Goal: Task Accomplishment & Management: Manage account settings

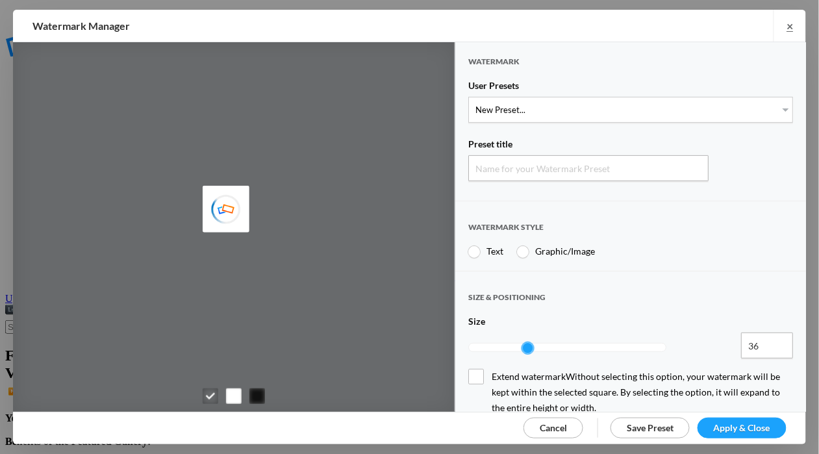
type input "Watermark-9/7/2025"
radio input "true"
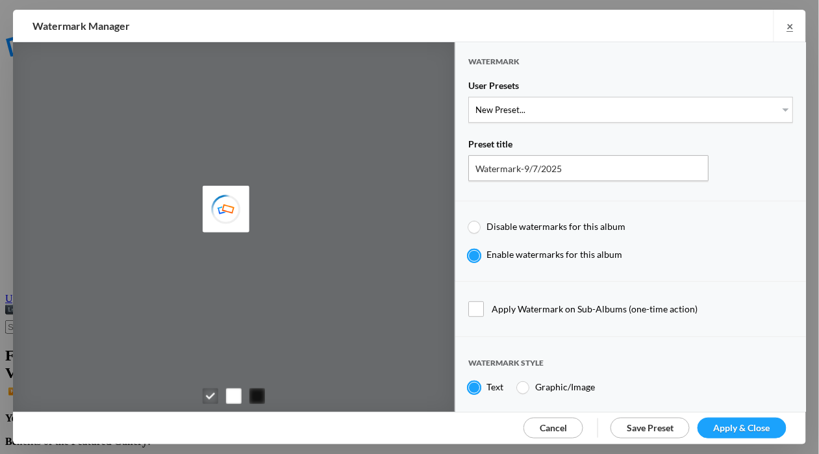
type input "Cheryl Pursell"
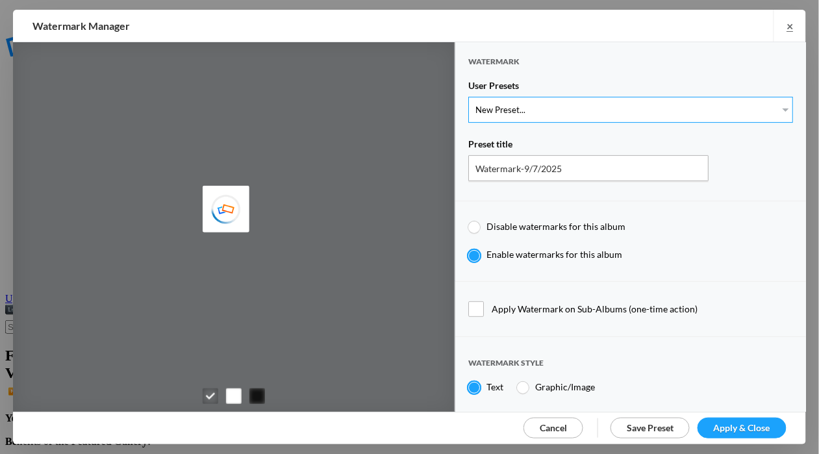
click at [684, 104] on select "New Preset... WhiteCPwatermark BlackCPwatermark capBLACK CAPWHITE GIFWHITE GIFB…" at bounding box center [630, 110] width 325 height 26
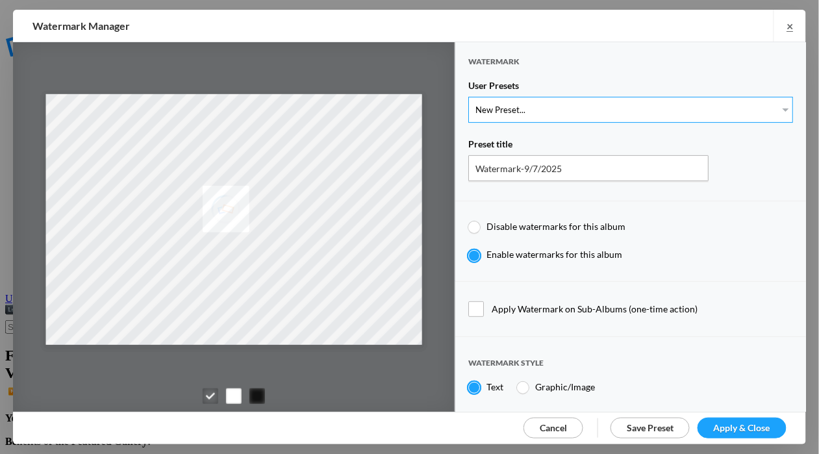
select select "1: Object"
click at [468, 97] on select "New Preset... WhiteCPwatermark BlackCPwatermark capBLACK CAPWHITE GIFWHITE GIFB…" at bounding box center [630, 110] width 325 height 26
type input "WhiteCPwatermark"
radio input "false"
radio input "true"
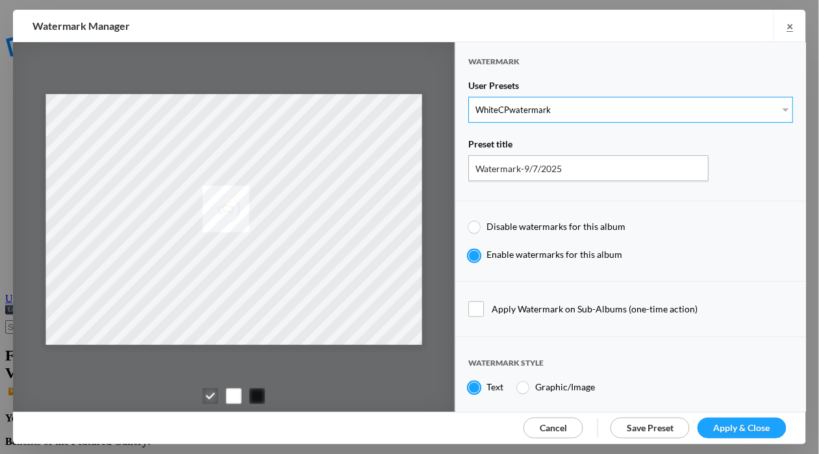
type input "41"
radio input "true"
radio input "false"
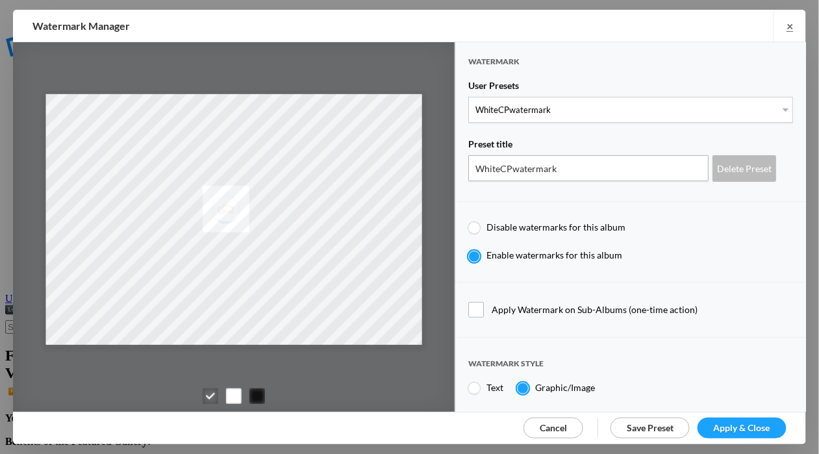
click at [728, 418] on link "Apply & Close" at bounding box center [741, 427] width 89 height 21
